Goal: Task Accomplishment & Management: Complete application form

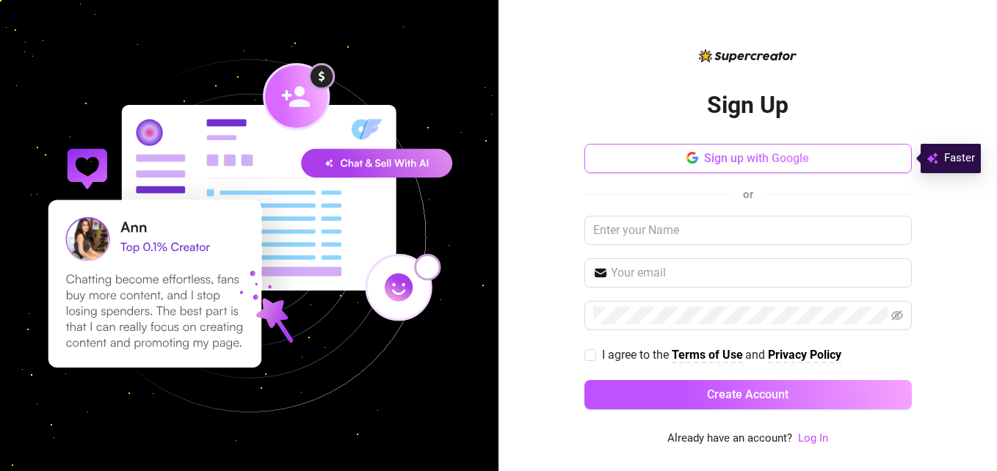
click at [745, 156] on span "Sign up with Google" at bounding box center [756, 158] width 105 height 14
click at [596, 351] on span at bounding box center [591, 356] width 12 height 12
click at [595, 351] on input "I agree to the Terms of Use and Privacy Policy" at bounding box center [590, 355] width 10 height 10
checkbox input "true"
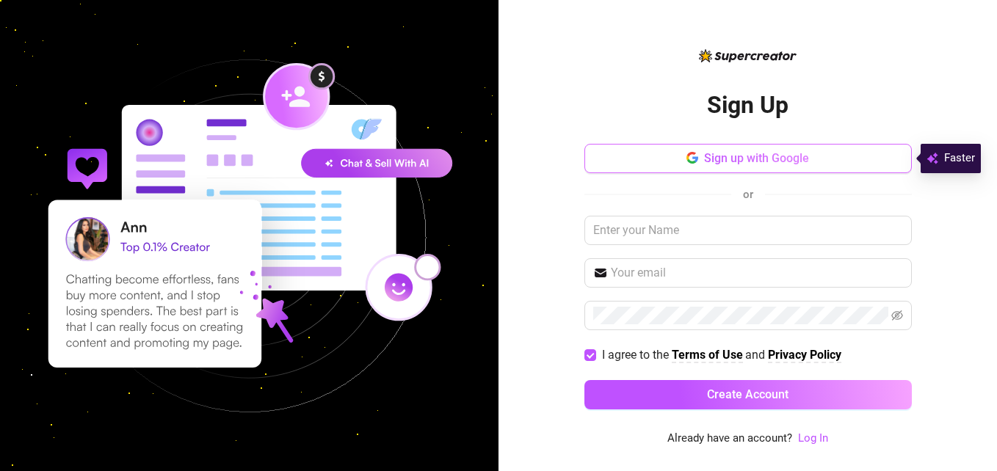
click at [717, 170] on button "Sign up with Google" at bounding box center [749, 158] width 328 height 29
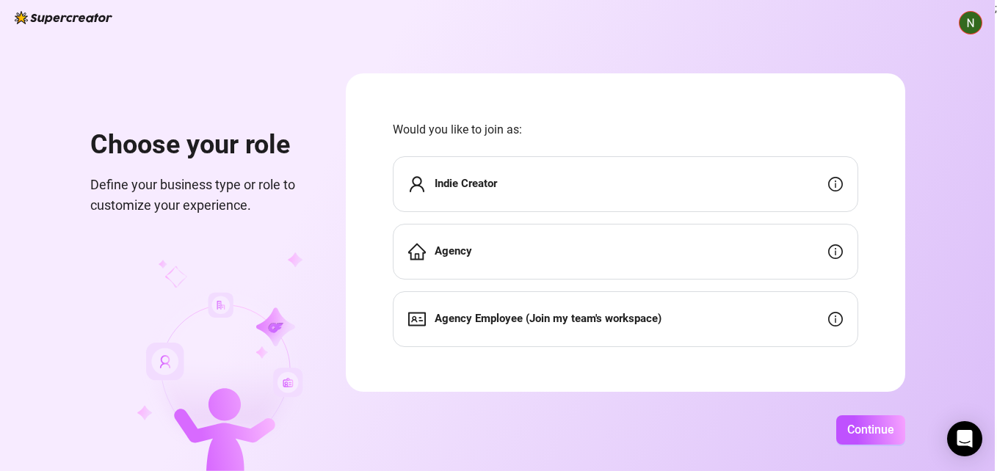
scroll to position [2, 0]
click at [493, 163] on div "Indie Creator" at bounding box center [626, 182] width 466 height 56
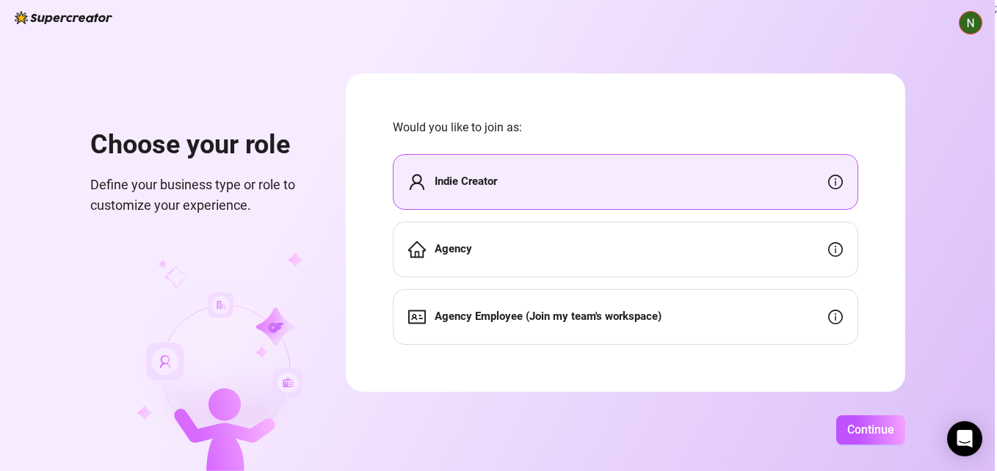
drag, startPoint x: 493, startPoint y: 163, endPoint x: 596, endPoint y: 173, distance: 102.6
click at [596, 173] on div "Indie Creator" at bounding box center [626, 182] width 466 height 56
click at [622, 174] on div "Indie Creator" at bounding box center [626, 182] width 466 height 56
click at [497, 181] on strong "Indie Creator" at bounding box center [466, 181] width 62 height 13
click at [886, 433] on span "Continue" at bounding box center [870, 430] width 47 height 14
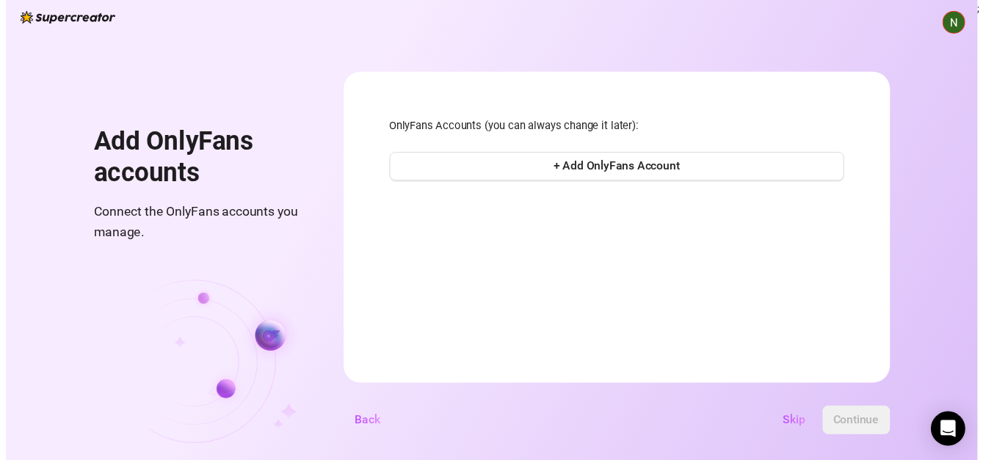
scroll to position [0, 0]
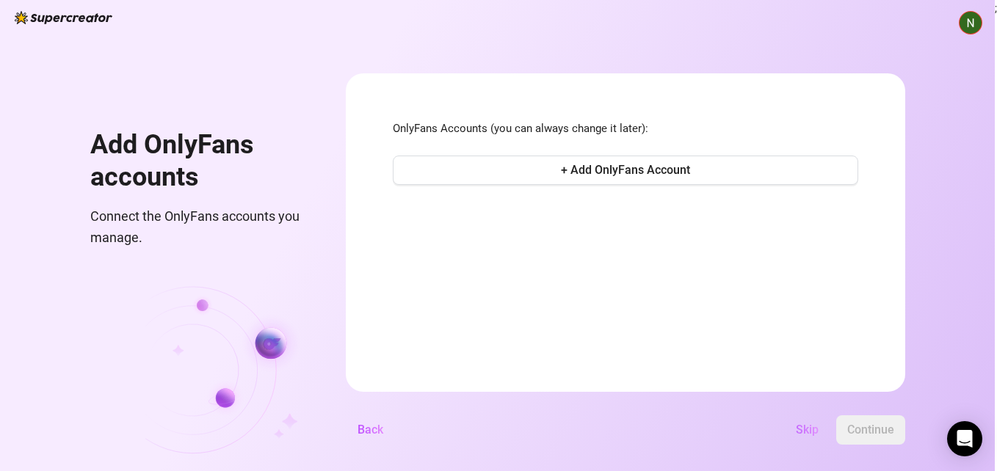
click at [812, 427] on span "Skip" at bounding box center [807, 430] width 23 height 14
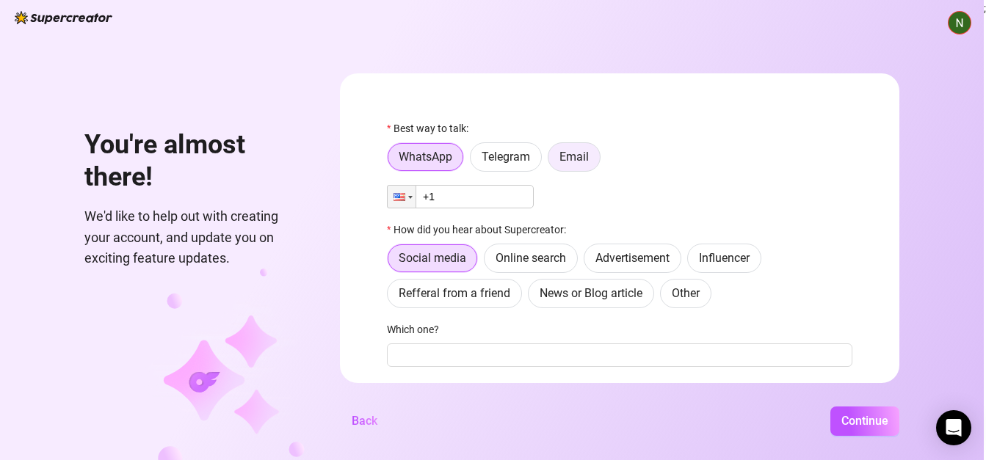
click at [584, 166] on label "Email" at bounding box center [574, 156] width 53 height 29
click at [552, 161] on input "Email" at bounding box center [552, 161] width 0 height 0
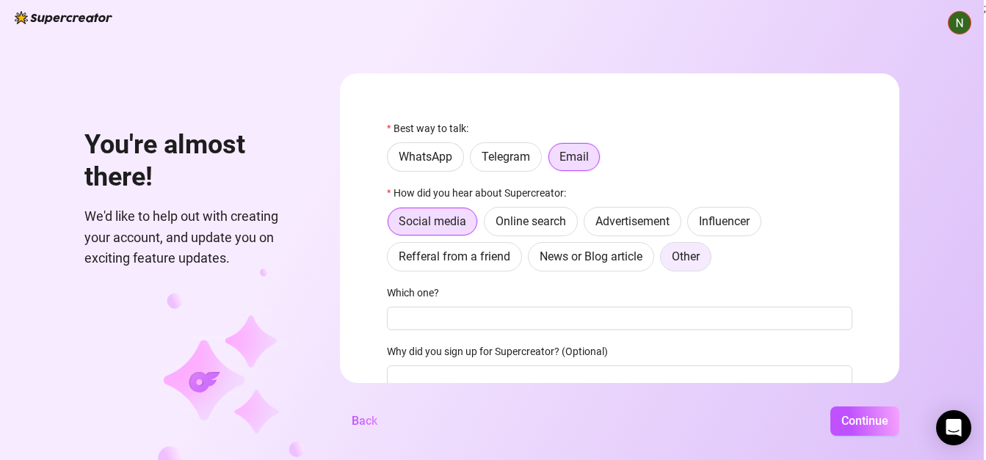
click at [691, 258] on span "Other" at bounding box center [686, 257] width 28 height 14
click at [665, 261] on input "Other" at bounding box center [665, 261] width 0 height 0
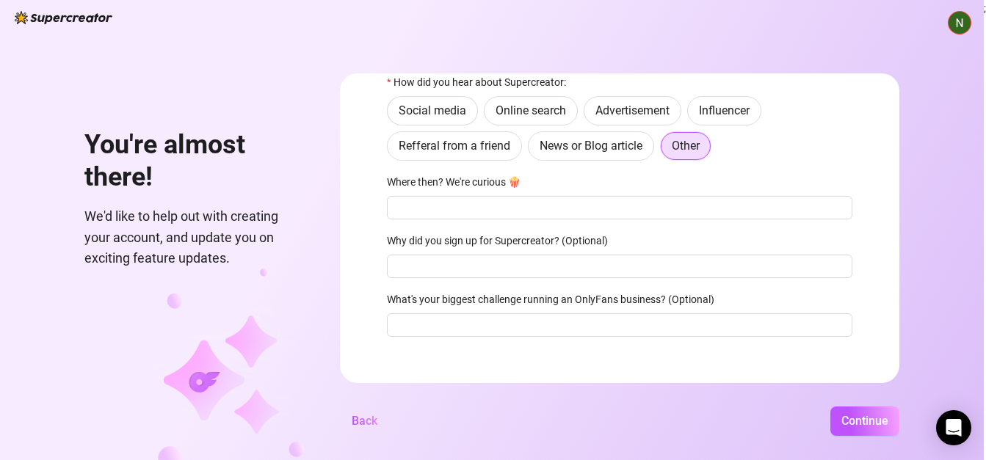
scroll to position [117, 0]
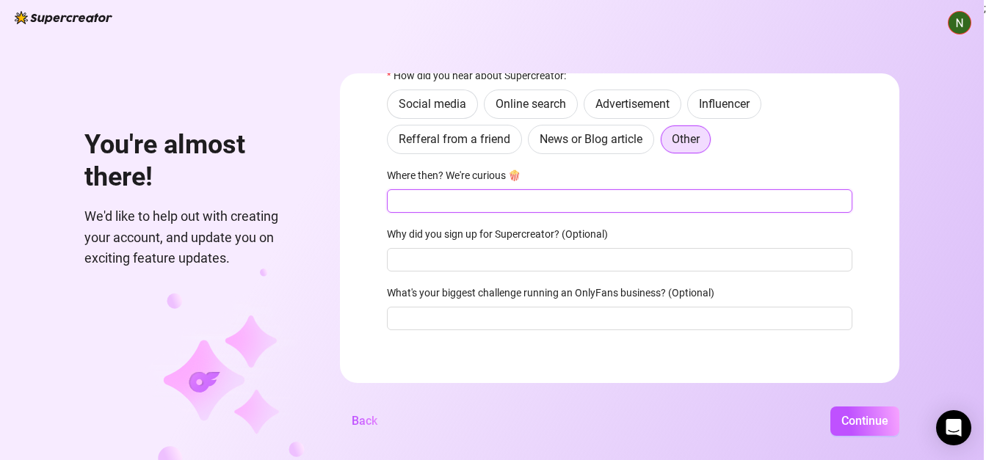
click at [457, 197] on input "Where then? We're curious 🍿" at bounding box center [620, 200] width 466 height 23
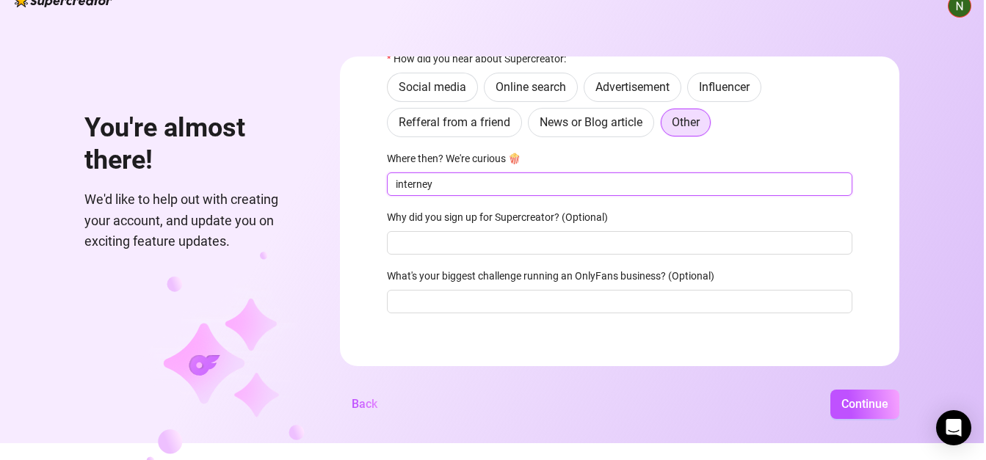
scroll to position [27, 0]
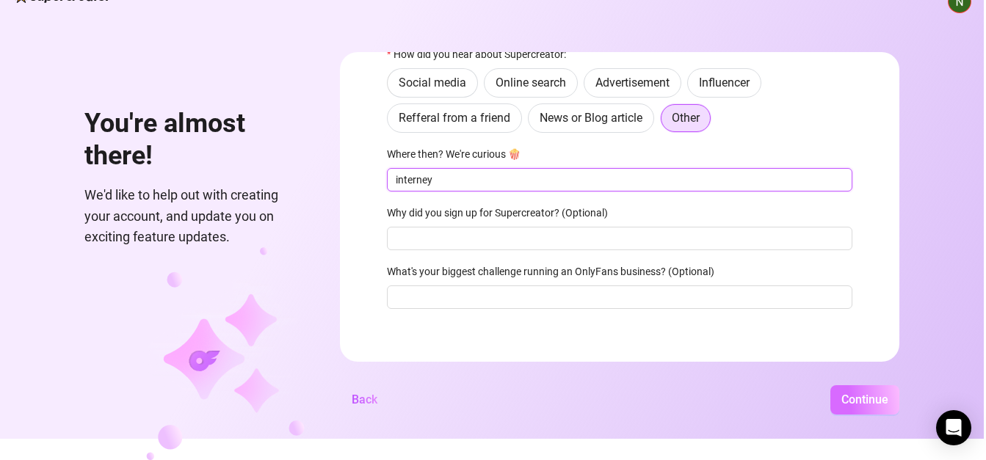
type input "interney"
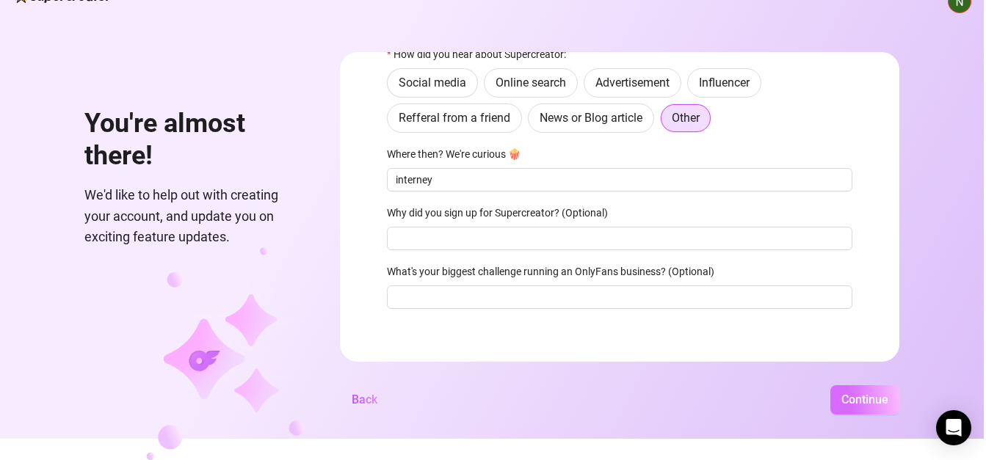
click at [879, 399] on span "Continue" at bounding box center [865, 400] width 47 height 14
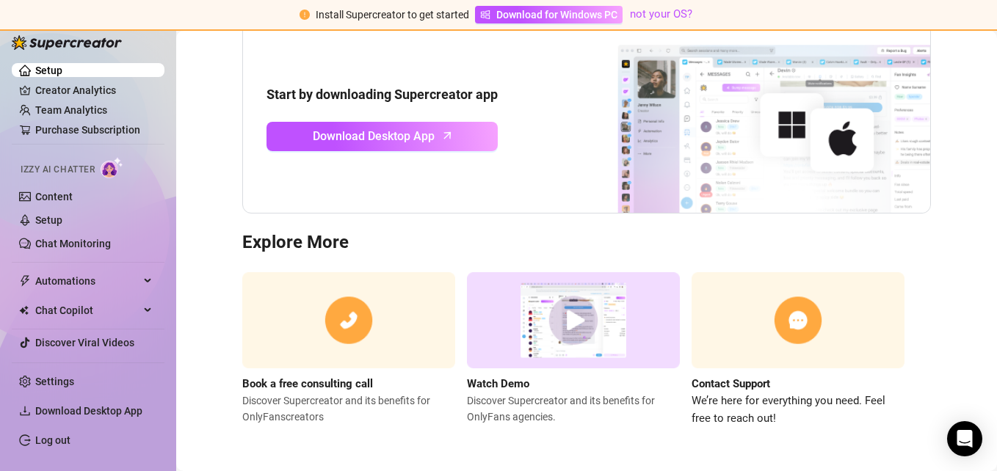
scroll to position [165, 0]
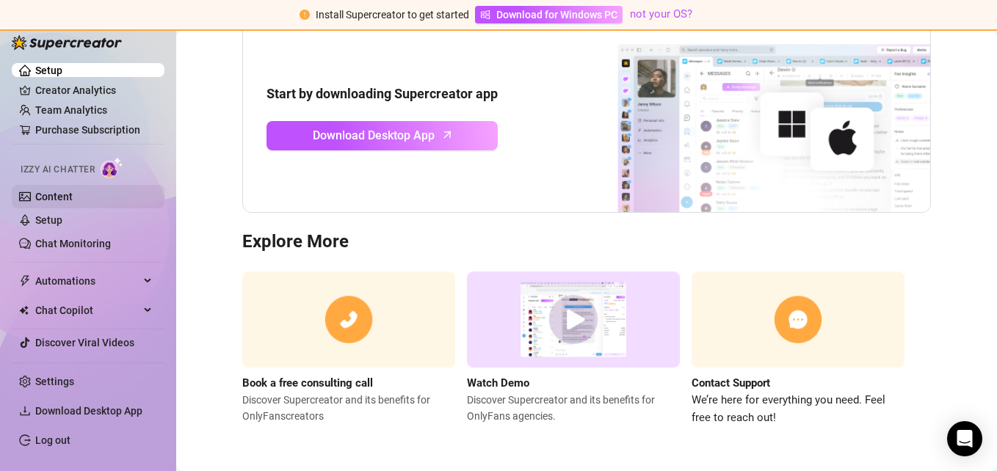
click at [62, 193] on link "Content" at bounding box center [53, 197] width 37 height 12
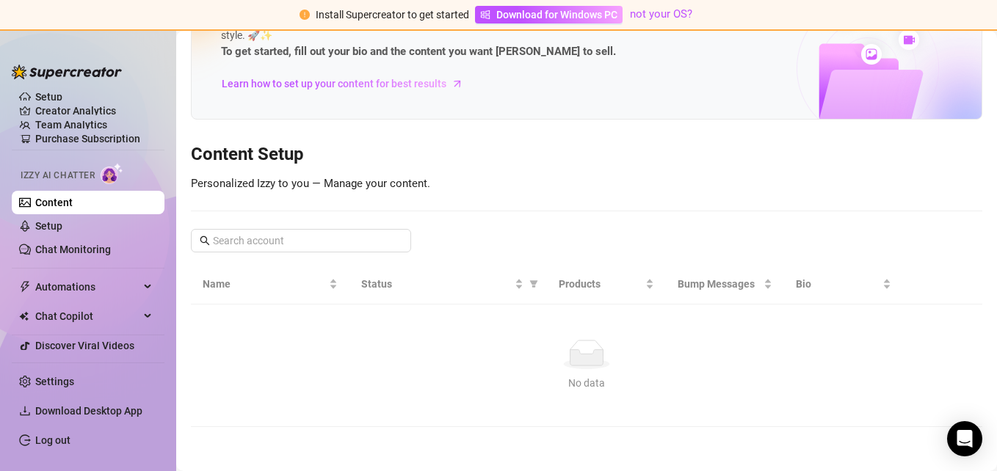
scroll to position [73, 0]
click at [46, 225] on link "Setup" at bounding box center [48, 226] width 27 height 12
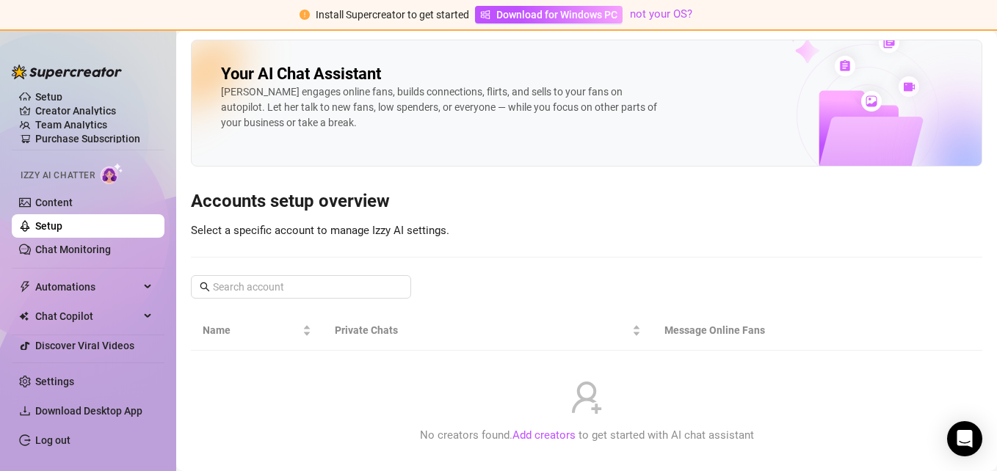
scroll to position [1, 0]
click at [49, 91] on ul "Setup Creator Analytics Team Analytics Purchase Subscription Izzy AI Chatter Co…" at bounding box center [88, 221] width 153 height 269
click at [51, 93] on link "Setup" at bounding box center [48, 97] width 27 height 12
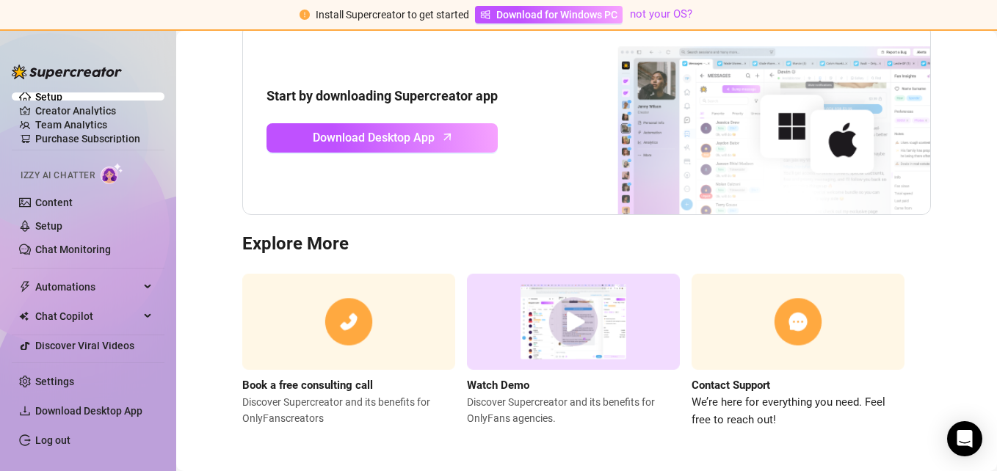
scroll to position [162, 0]
